Goal: Task Accomplishment & Management: Complete application form

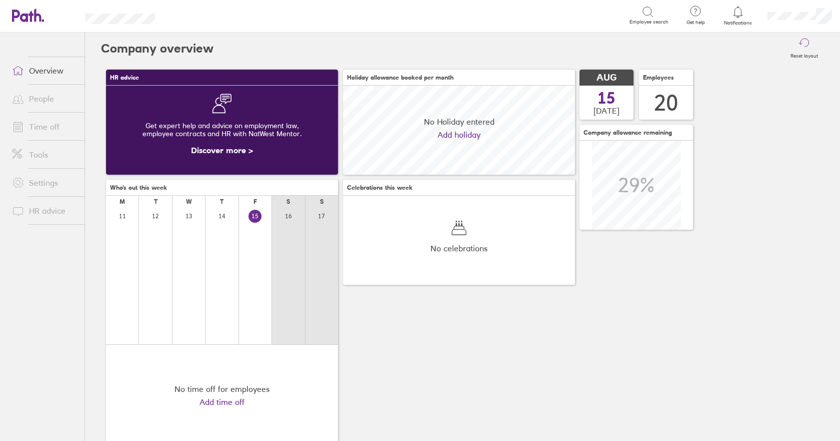
scroll to position [89, 232]
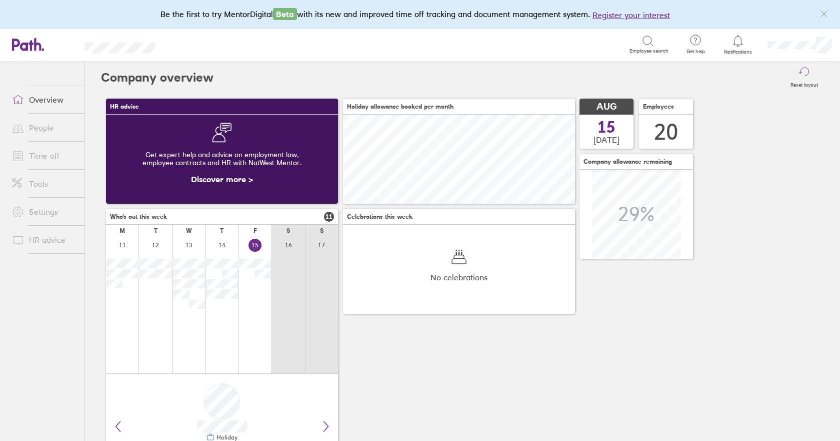
click at [40, 159] on link "Time off" at bounding box center [44, 156] width 81 height 20
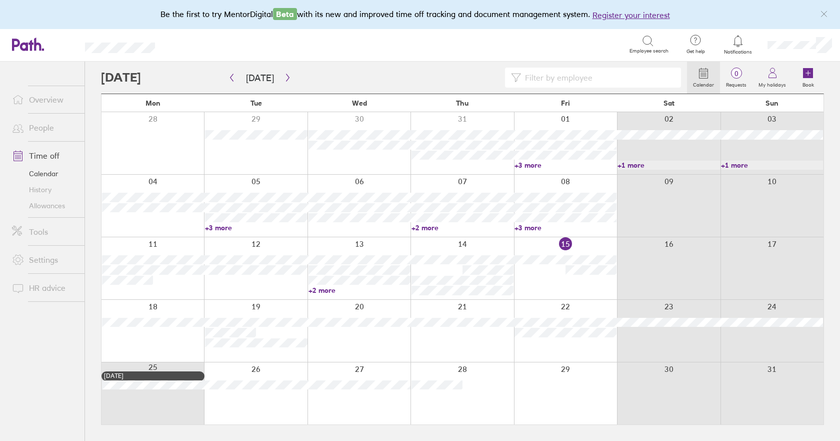
click at [581, 288] on div at bounding box center [565, 268] width 103 height 62
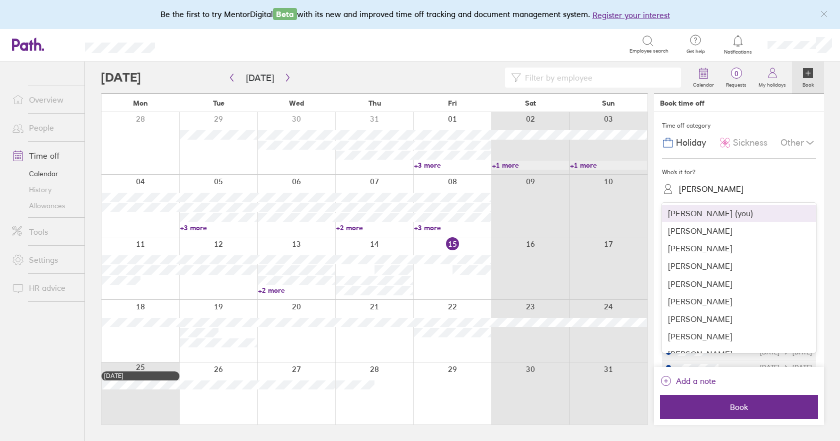
click at [705, 190] on div "[PERSON_NAME]" at bounding box center [711, 189] width 65 height 10
click at [694, 234] on div "[PERSON_NAME]" at bounding box center [739, 231] width 154 height 18
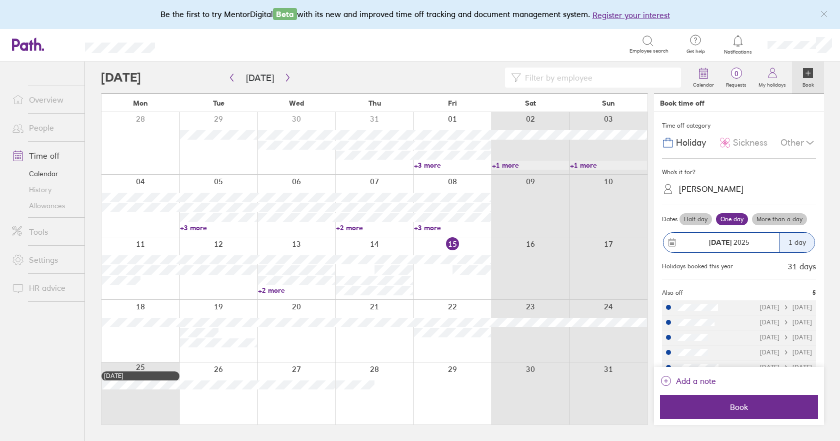
click at [737, 219] on label "One day" at bounding box center [732, 219] width 32 height 12
click at [0, 0] on input "One day" at bounding box center [0, 0] width 0 height 0
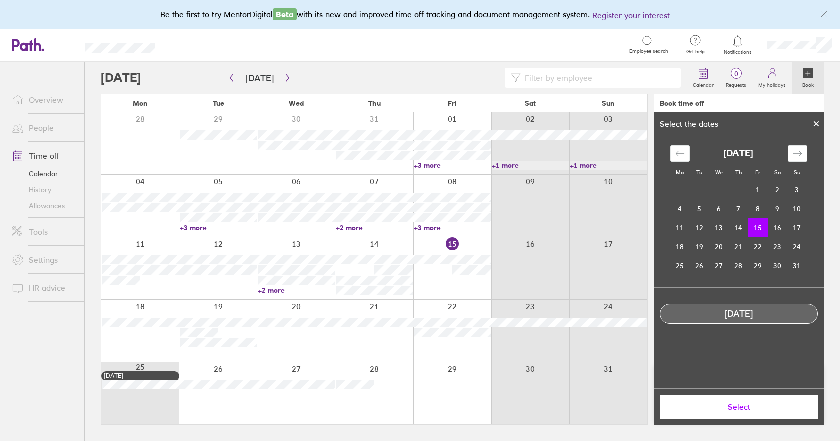
drag, startPoint x: 738, startPoint y: 406, endPoint x: 740, endPoint y: 396, distance: 9.6
click at [739, 406] on span "Select" at bounding box center [739, 406] width 144 height 9
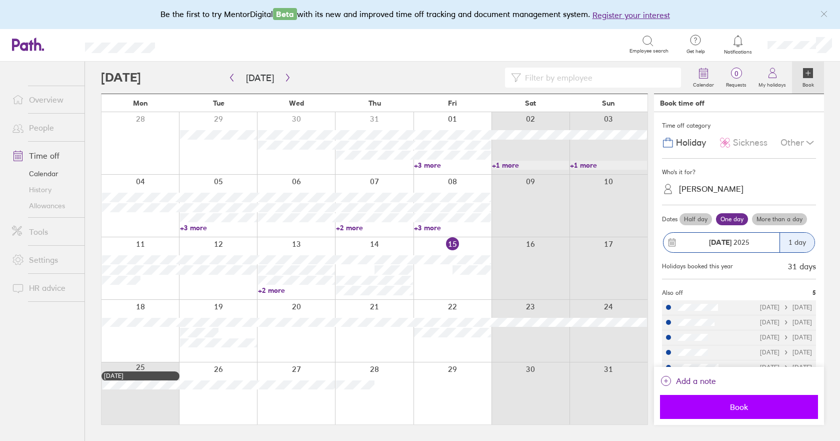
click at [737, 403] on span "Book" at bounding box center [739, 406] width 144 height 9
